Goal: Task Accomplishment & Management: Use online tool/utility

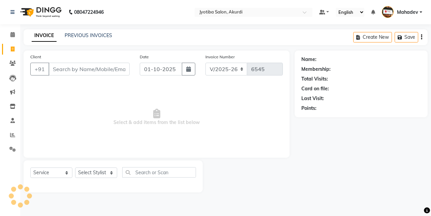
select select "557"
select select "service"
click at [63, 70] on input "Client" at bounding box center [88, 69] width 81 height 13
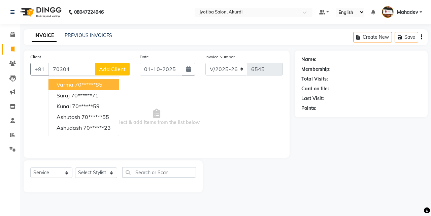
click at [84, 83] on ngb-highlight "70******85" at bounding box center [89, 84] width 28 height 7
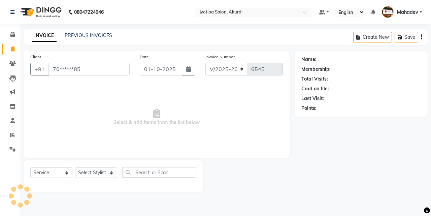
type input "70******85"
click at [97, 172] on select "Select Stylist [PERSON_NAME] [PERSON_NAME] [PERSON_NAME] [PERSON_NAME] Parmu ta…" at bounding box center [96, 172] width 42 height 10
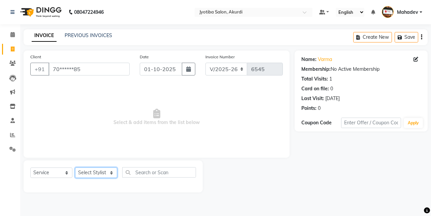
select select "78017"
click at [75, 167] on select "Select Stylist [PERSON_NAME] [PERSON_NAME] [PERSON_NAME] [PERSON_NAME] Parmu ta…" at bounding box center [96, 172] width 42 height 10
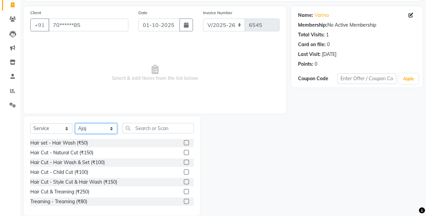
scroll to position [54, 0]
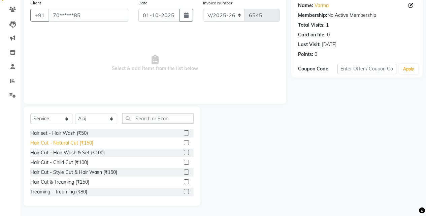
click at [93, 142] on div "Hair Cut - Natural Cut (₹150)" at bounding box center [61, 142] width 63 height 7
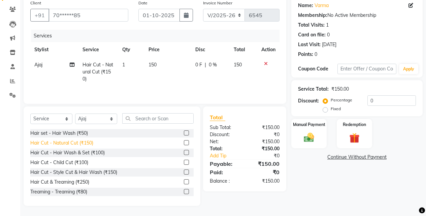
click at [93, 142] on div "Hair Cut - Natural Cut (₹150)" at bounding box center [61, 142] width 63 height 7
checkbox input "false"
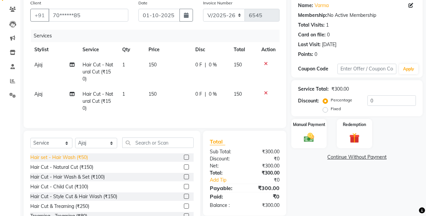
click at [84, 161] on div "Hair set - Hair Wash (₹50)" at bounding box center [59, 157] width 58 height 7
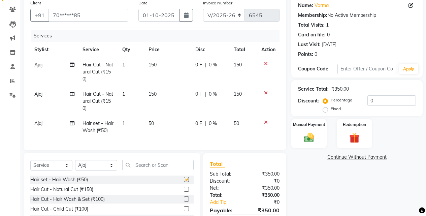
checkbox input "false"
click at [313, 139] on img at bounding box center [308, 137] width 17 height 12
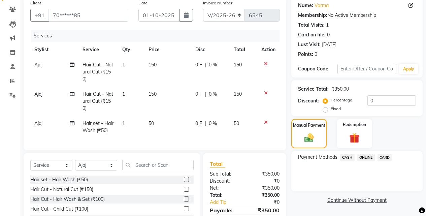
click at [372, 157] on span "ONLINE" at bounding box center [366, 157] width 18 height 8
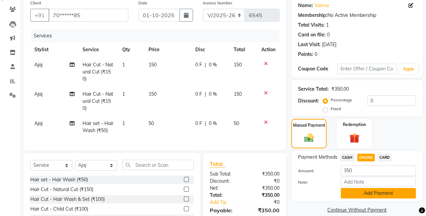
click at [373, 189] on button "Add Payment" at bounding box center [378, 193] width 75 height 10
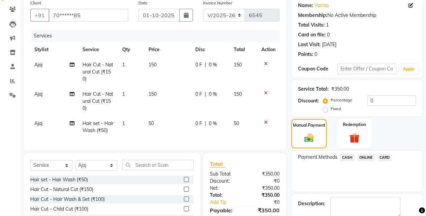
scroll to position [105, 0]
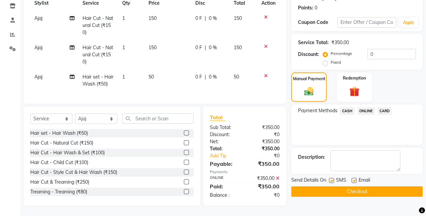
click at [374, 186] on button "Checkout" at bounding box center [356, 191] width 131 height 10
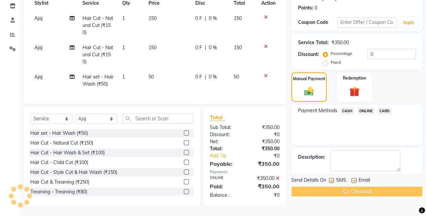
scroll to position [14, 0]
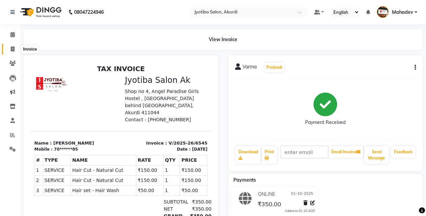
click at [10, 50] on span at bounding box center [13, 49] width 12 height 8
select select "service"
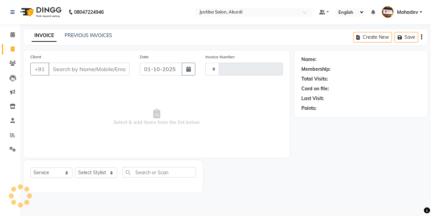
type input "6546"
select select "557"
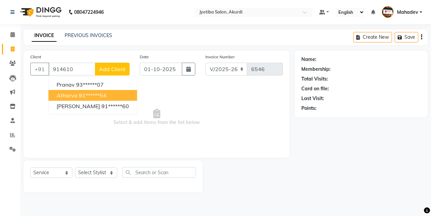
click at [89, 98] on ngb-highlight "91******54" at bounding box center [93, 95] width 28 height 7
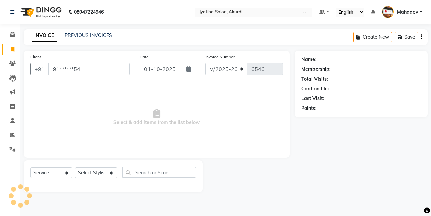
type input "91******54"
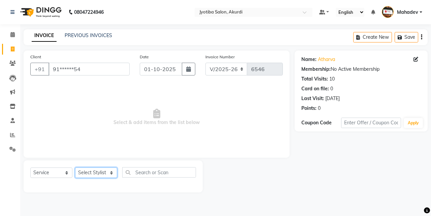
click at [98, 171] on select "Select Stylist [PERSON_NAME] [PERSON_NAME] [PERSON_NAME] [PERSON_NAME] Parmu ta…" at bounding box center [96, 172] width 42 height 10
select select "76807"
click at [75, 167] on select "Select Stylist [PERSON_NAME] [PERSON_NAME] [PERSON_NAME] [PERSON_NAME] Parmu ta…" at bounding box center [96, 172] width 42 height 10
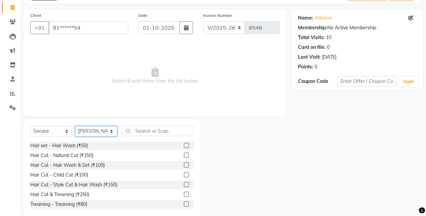
scroll to position [54, 0]
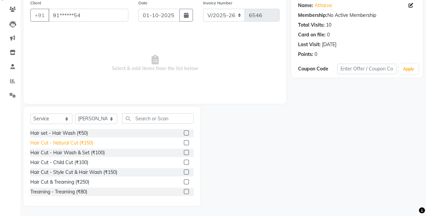
click at [91, 141] on div "Hair Cut - Natural Cut (₹150)" at bounding box center [61, 142] width 63 height 7
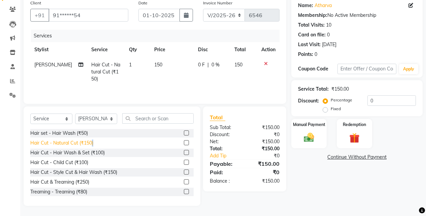
click at [91, 141] on div "Hair Cut - Natural Cut (₹150)" at bounding box center [61, 142] width 63 height 7
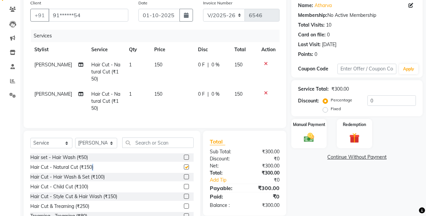
checkbox input "false"
click at [77, 161] on div "Hair set - Hair Wash (₹50)" at bounding box center [59, 157] width 58 height 7
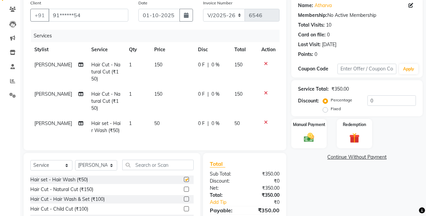
checkbox input "false"
click at [295, 136] on div "Manual Payment" at bounding box center [308, 133] width 37 height 31
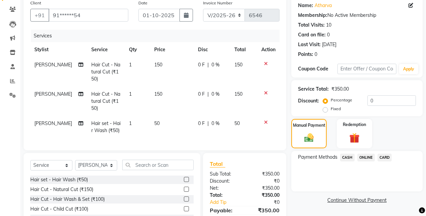
click at [373, 157] on span "ONLINE" at bounding box center [366, 157] width 18 height 8
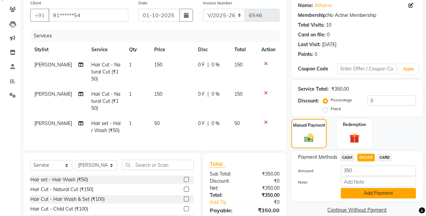
click at [364, 191] on button "Add Payment" at bounding box center [378, 193] width 75 height 10
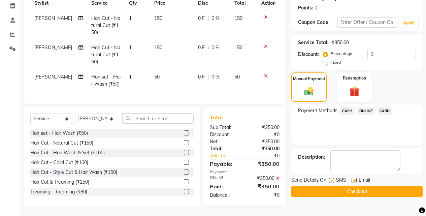
scroll to position [105, 0]
click at [362, 193] on div "Name: Atharva Membership: No Active Membership Total Visits: 10 Card on file: 0…" at bounding box center [359, 77] width 136 height 255
click at [362, 191] on button "Checkout" at bounding box center [356, 191] width 131 height 10
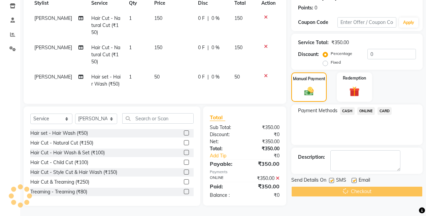
scroll to position [10, 0]
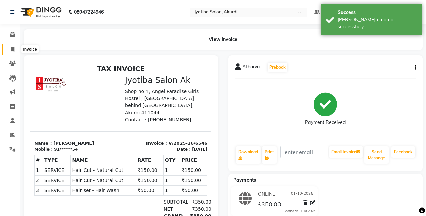
click at [14, 47] on icon at bounding box center [13, 48] width 4 height 5
select select "557"
select select "service"
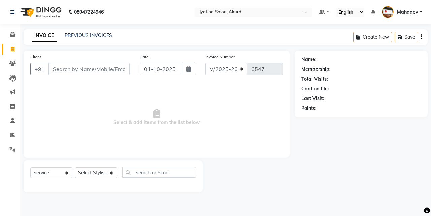
click at [60, 66] on input "Client" at bounding box center [88, 69] width 81 height 13
click at [8, 32] on span at bounding box center [13, 35] width 12 height 8
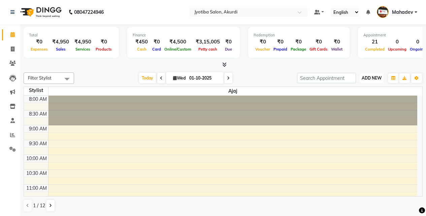
click at [369, 74] on button "ADD NEW Toggle Dropdown" at bounding box center [371, 77] width 23 height 9
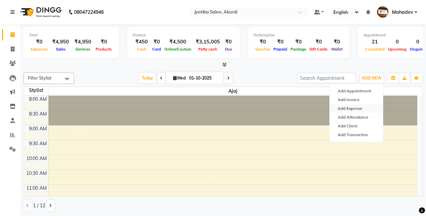
click at [356, 108] on link "Add Expense" at bounding box center [356, 108] width 53 height 9
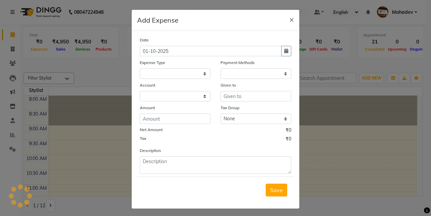
select select "1"
select select "2400"
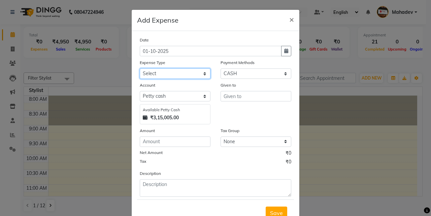
click at [172, 71] on select "Select Advance salary Advance salary ajaj Bank charges Car maintenance Cash tra…" at bounding box center [175, 73] width 71 height 10
select select "18043"
click at [140, 68] on select "Select Advance salary Advance salary ajaj Bank charges Car maintenance Cash tra…" at bounding box center [175, 73] width 71 height 10
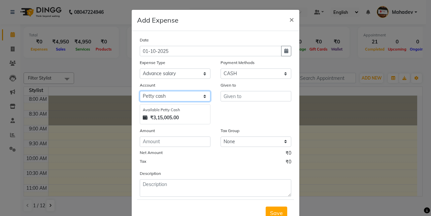
drag, startPoint x: 203, startPoint y: 93, endPoint x: 193, endPoint y: 100, distance: 13.0
click at [202, 93] on select "Select Default account [PERSON_NAME] cash" at bounding box center [175, 96] width 71 height 10
select select "295"
click at [140, 91] on select "Select Default account [PERSON_NAME] cash" at bounding box center [175, 96] width 71 height 10
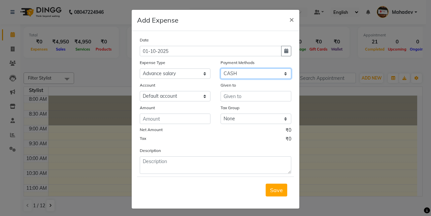
drag, startPoint x: 236, startPoint y: 73, endPoint x: 236, endPoint y: 77, distance: 4.1
click at [236, 73] on select "Select CASH ONLINE CARD" at bounding box center [255, 73] width 71 height 10
click at [220, 68] on select "Select CASH ONLINE CARD" at bounding box center [255, 73] width 71 height 10
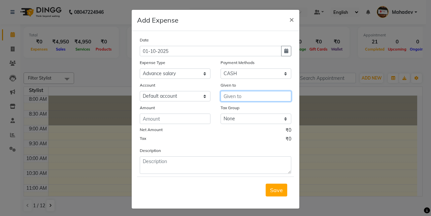
click at [226, 94] on input "text" at bounding box center [255, 96] width 71 height 10
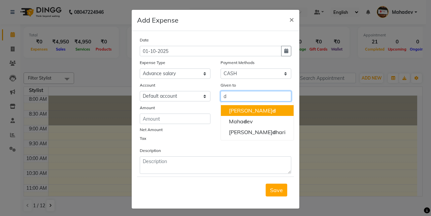
type input "d"
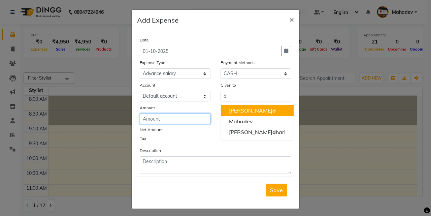
click at [197, 123] on input "number" at bounding box center [175, 118] width 71 height 10
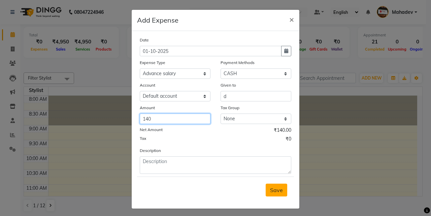
type input "140"
click at [267, 192] on button "Save" at bounding box center [277, 189] width 22 height 13
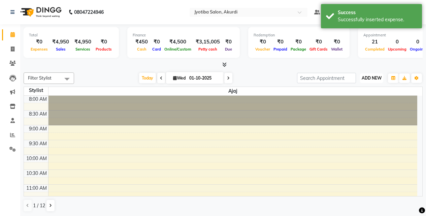
click at [381, 81] on button "ADD NEW Toggle Dropdown" at bounding box center [371, 77] width 23 height 9
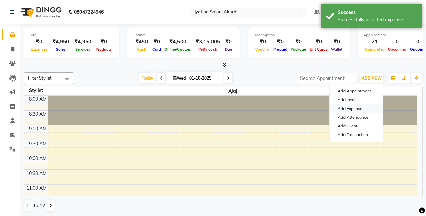
click at [355, 108] on link "Add Expense" at bounding box center [356, 108] width 53 height 9
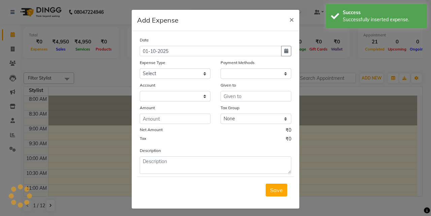
select select "1"
select select "2400"
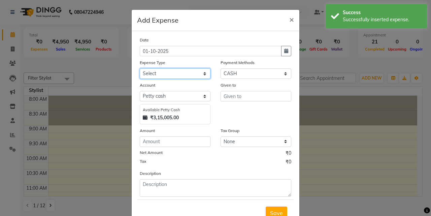
click at [187, 77] on select "Select Advance salary Advance salary ajaj Bank charges Car maintenance Cash tra…" at bounding box center [175, 73] width 71 height 10
select select "21933"
click at [140, 68] on select "Select Advance salary Advance salary ajaj Bank charges Car maintenance Cash tra…" at bounding box center [175, 73] width 71 height 10
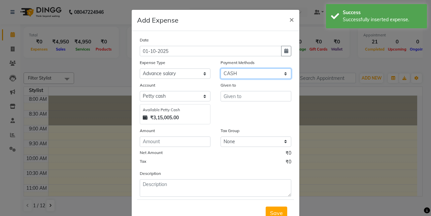
drag, startPoint x: 226, startPoint y: 74, endPoint x: 226, endPoint y: 78, distance: 4.0
click at [226, 74] on select "Select CASH ONLINE CARD" at bounding box center [255, 73] width 71 height 10
click at [220, 68] on select "Select CASH ONLINE CARD" at bounding box center [255, 73] width 71 height 10
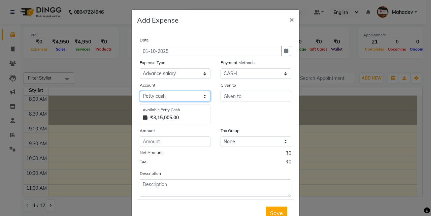
click at [177, 98] on select "Select Default account [PERSON_NAME] cash" at bounding box center [175, 96] width 71 height 10
select select "295"
click at [140, 91] on select "Select Default account [PERSON_NAME] cash" at bounding box center [175, 96] width 71 height 10
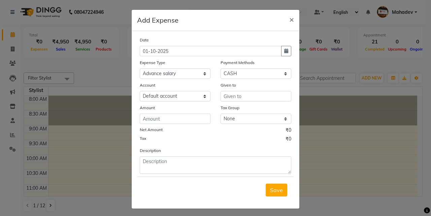
click at [229, 88] on div "Given to" at bounding box center [255, 85] width 71 height 9
click at [230, 98] on input "text" at bounding box center [255, 96] width 71 height 10
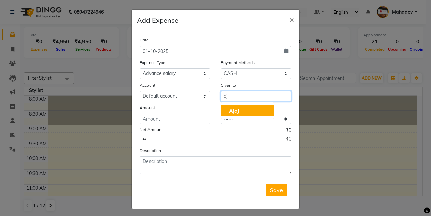
click at [235, 112] on span "aj" at bounding box center [236, 110] width 5 height 7
type input "Ajaj"
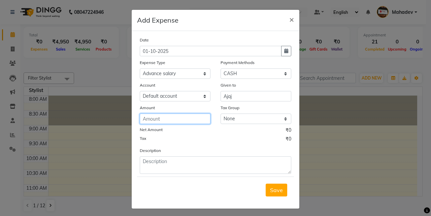
click at [169, 119] on input "number" at bounding box center [175, 118] width 71 height 10
click at [162, 121] on input "number" at bounding box center [175, 118] width 71 height 10
type input "300"
click at [279, 188] on span "Save" at bounding box center [276, 189] width 13 height 7
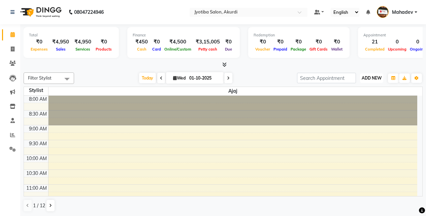
click at [362, 76] on span "ADD NEW" at bounding box center [372, 77] width 20 height 5
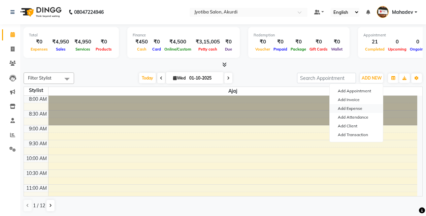
click at [350, 104] on link "Add Expense" at bounding box center [356, 108] width 53 height 9
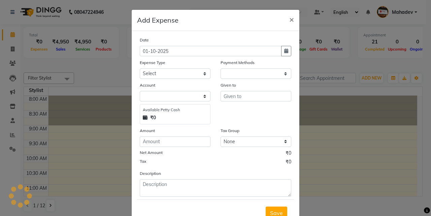
select select "1"
select select "2400"
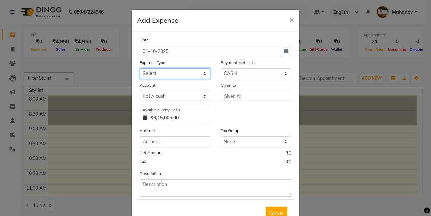
drag, startPoint x: 181, startPoint y: 73, endPoint x: 181, endPoint y: 78, distance: 4.7
click at [181, 73] on select "Select Advance salary Advance salary ajaj Bank charges Car maintenance Cash tra…" at bounding box center [175, 73] width 71 height 10
select select "21933"
click at [140, 68] on select "Select Advance salary Advance salary ajaj Bank charges Car maintenance Cash tra…" at bounding box center [175, 73] width 71 height 10
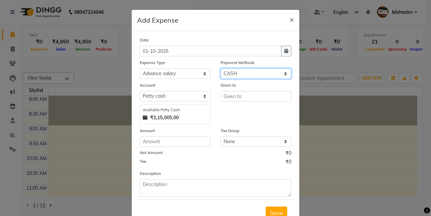
click at [244, 75] on select "Select CASH ONLINE CARD" at bounding box center [255, 73] width 71 height 10
click at [220, 68] on select "Select CASH ONLINE CARD" at bounding box center [255, 73] width 71 height 10
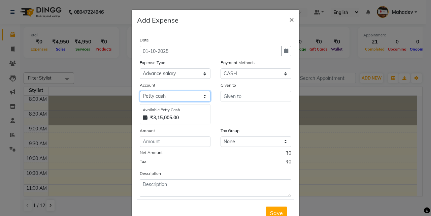
drag, startPoint x: 188, startPoint y: 96, endPoint x: 188, endPoint y: 100, distance: 4.4
click at [188, 96] on select "Select Default account [PERSON_NAME] cash" at bounding box center [175, 96] width 71 height 10
select select "295"
click at [140, 91] on select "Select Default account [PERSON_NAME] cash" at bounding box center [175, 96] width 71 height 10
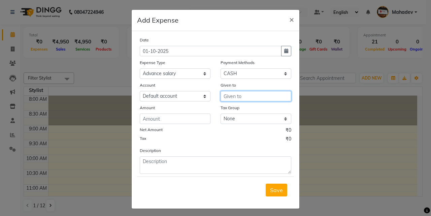
click at [257, 97] on input "text" at bounding box center [255, 96] width 71 height 10
click at [256, 105] on button "So hel" at bounding box center [247, 110] width 53 height 11
type input "[PERSON_NAME]"
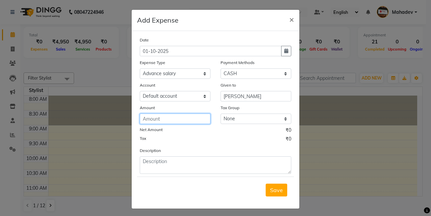
click at [183, 114] on input "number" at bounding box center [175, 118] width 71 height 10
type input "100"
click at [282, 188] on button "Save" at bounding box center [277, 189] width 22 height 13
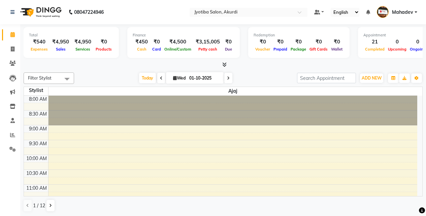
click at [12, 141] on li "Reports" at bounding box center [10, 135] width 20 height 14
click at [9, 148] on span at bounding box center [13, 149] width 12 height 8
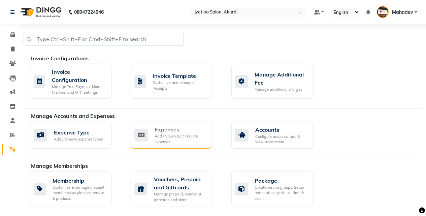
click at [177, 143] on div "Add / View / Edit / Delete expenses" at bounding box center [180, 138] width 52 height 11
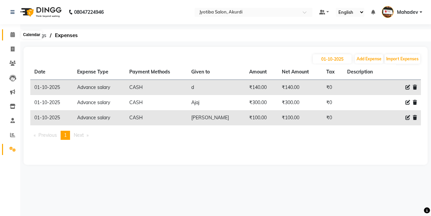
click at [14, 36] on icon at bounding box center [12, 34] width 4 height 5
